Goal: Information Seeking & Learning: Find specific fact

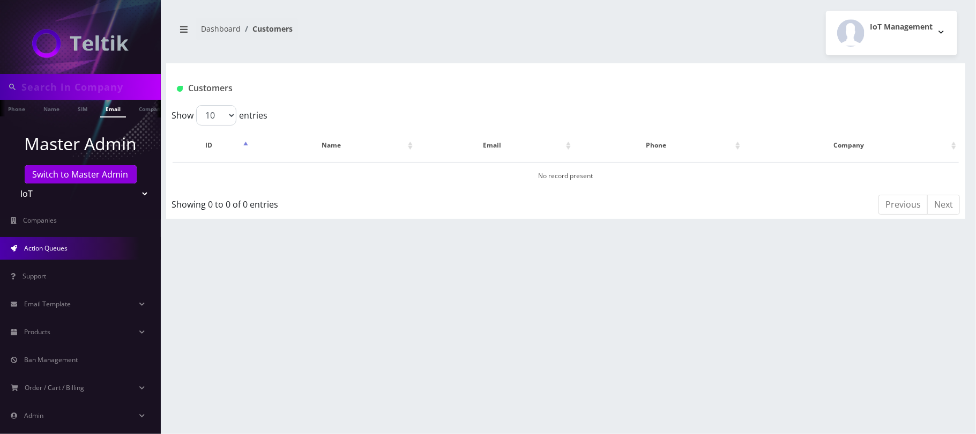
click at [42, 249] on span "Action Queues" at bounding box center [45, 247] width 43 height 9
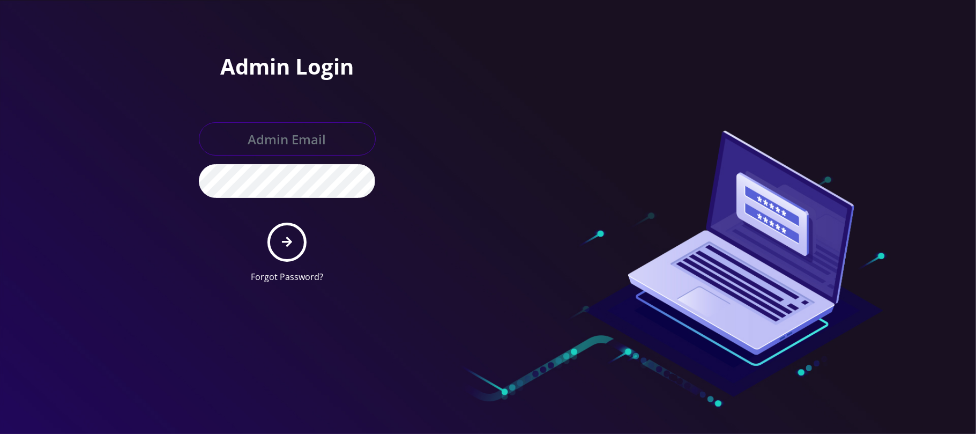
type input "jay@teltik.com"
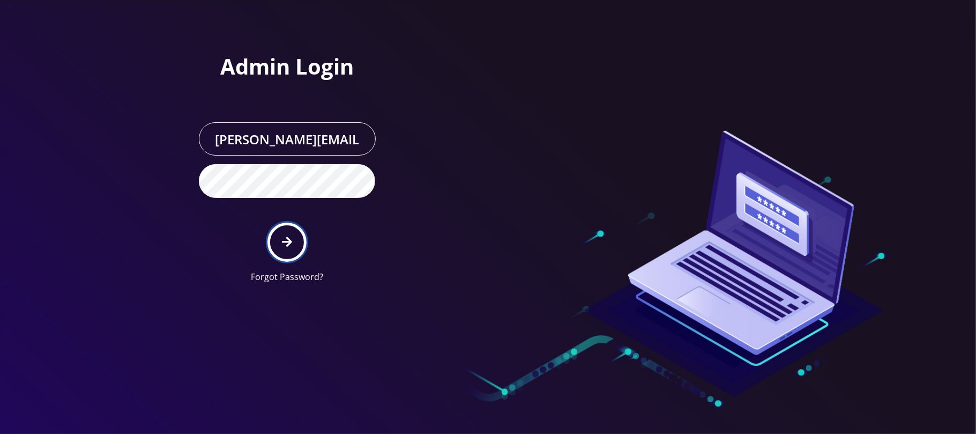
click at [285, 241] on icon "submit" at bounding box center [287, 242] width 10 height 10
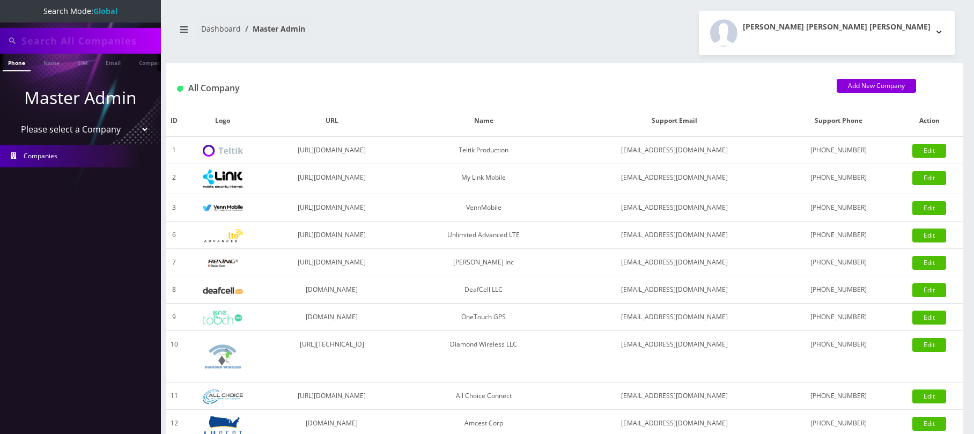
type input "[EMAIL_ADDRESS][DOMAIN_NAME]"
click at [115, 129] on select "Please select a Company Teltik Production My Link Mobile VennMobile Unlimited A…" at bounding box center [80, 129] width 137 height 20
select select "13"
click at [12, 119] on select "Please select a Company Teltik Production My Link Mobile VennMobile Unlimited A…" at bounding box center [80, 129] width 137 height 20
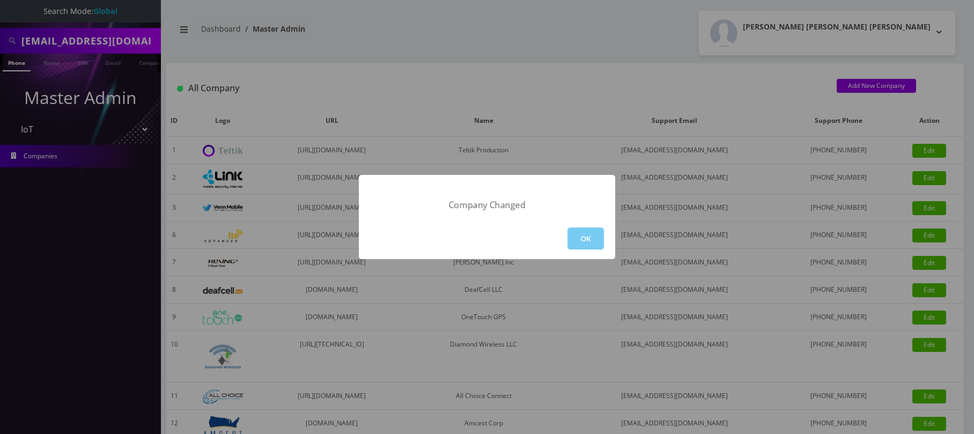
click at [599, 232] on button "OK" at bounding box center [585, 238] width 36 height 22
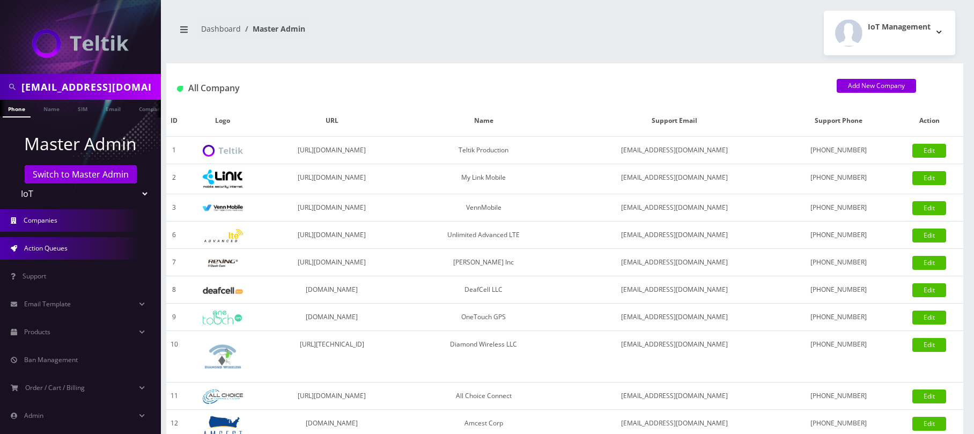
click at [76, 244] on link "Action Queues" at bounding box center [80, 248] width 161 height 23
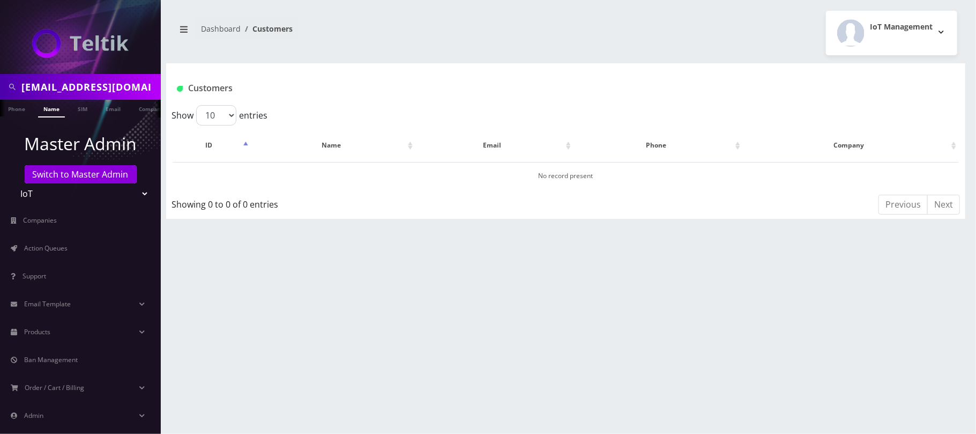
click at [78, 88] on input "[EMAIL_ADDRESS][DOMAIN_NAME]" at bounding box center [89, 87] width 137 height 20
type input "b"
type input "nirvan"
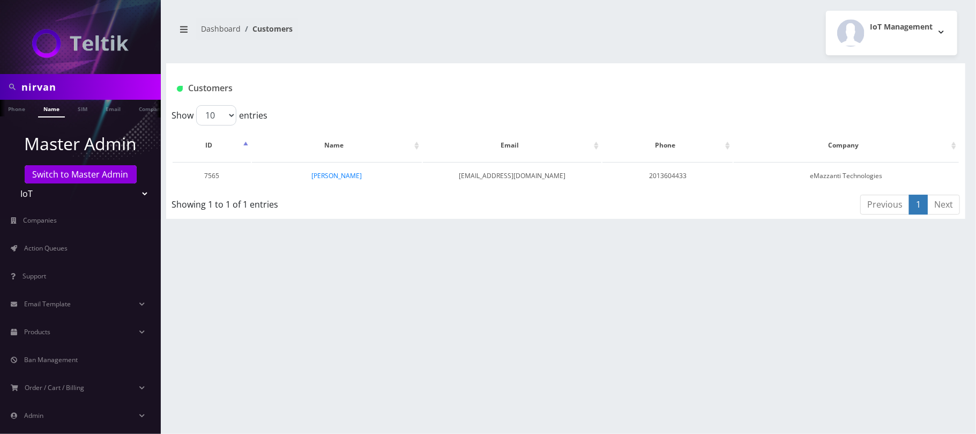
click at [367, 180] on td "Nirvan Ramoutar" at bounding box center [337, 175] width 170 height 27
click at [361, 179] on link "[PERSON_NAME]" at bounding box center [336, 175] width 50 height 9
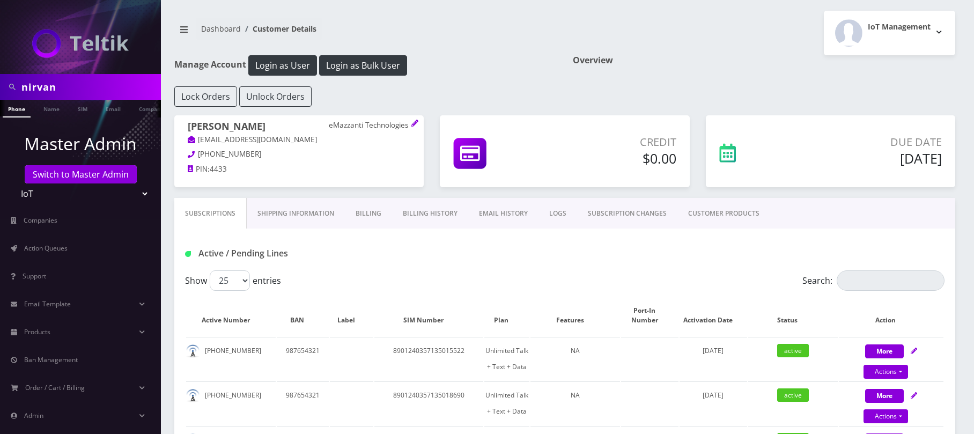
click at [489, 217] on link "EMAIL HISTORY" at bounding box center [503, 213] width 70 height 31
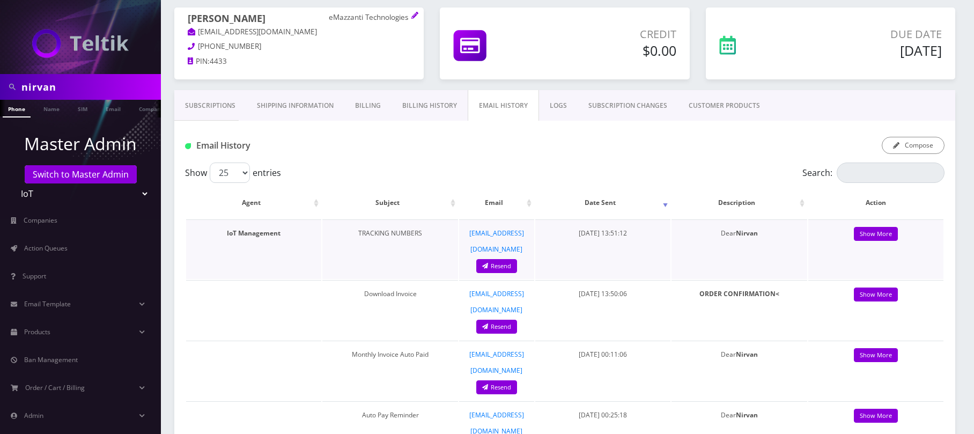
scroll to position [143, 0]
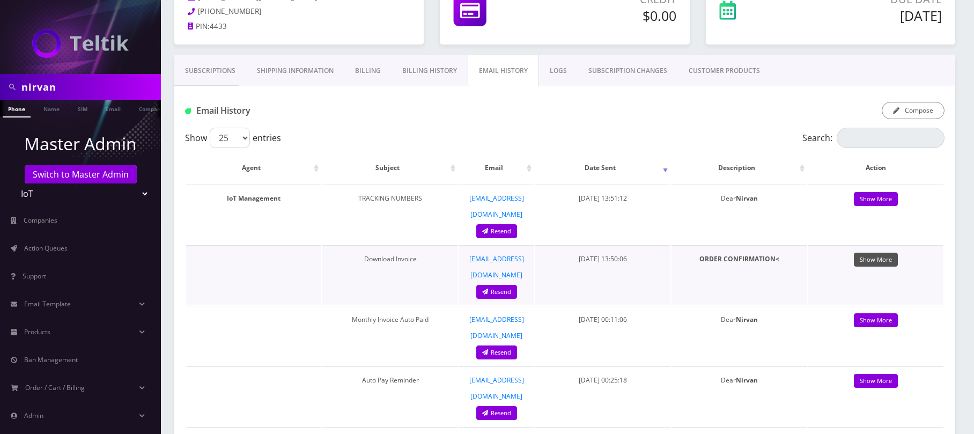
click at [873, 252] on link "Show More" at bounding box center [875, 259] width 44 height 14
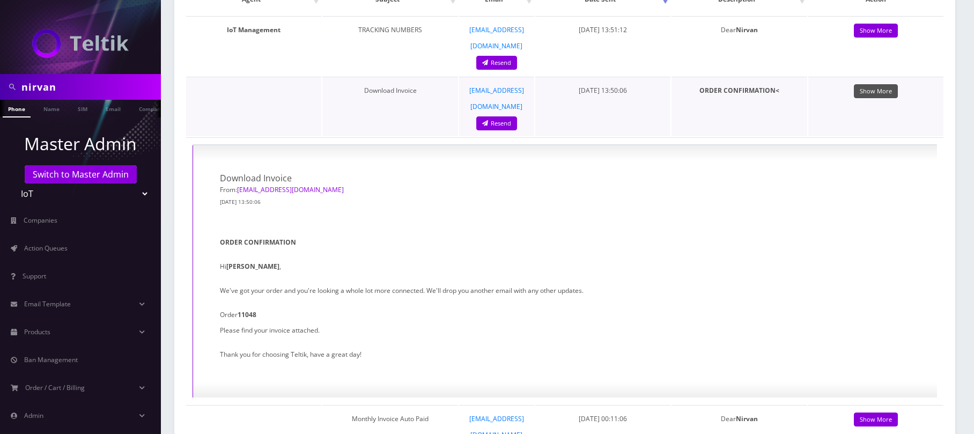
scroll to position [214, 0]
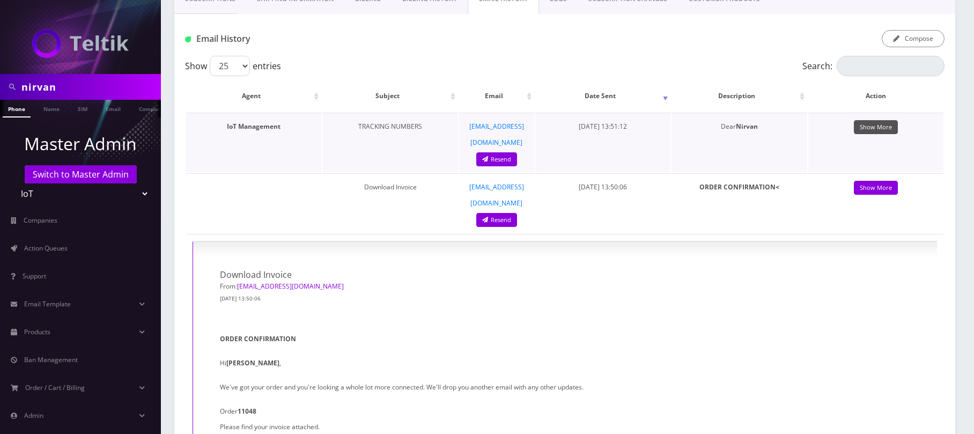
click at [880, 130] on link "Show More" at bounding box center [875, 127] width 44 height 14
